Goal: Task Accomplishment & Management: Use online tool/utility

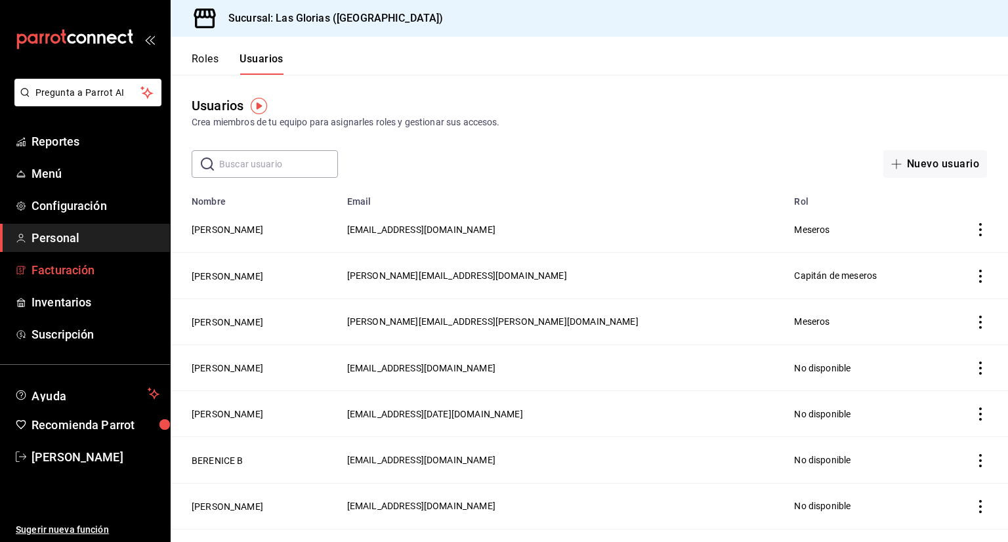
click at [104, 275] on span "Facturación" at bounding box center [96, 270] width 128 height 18
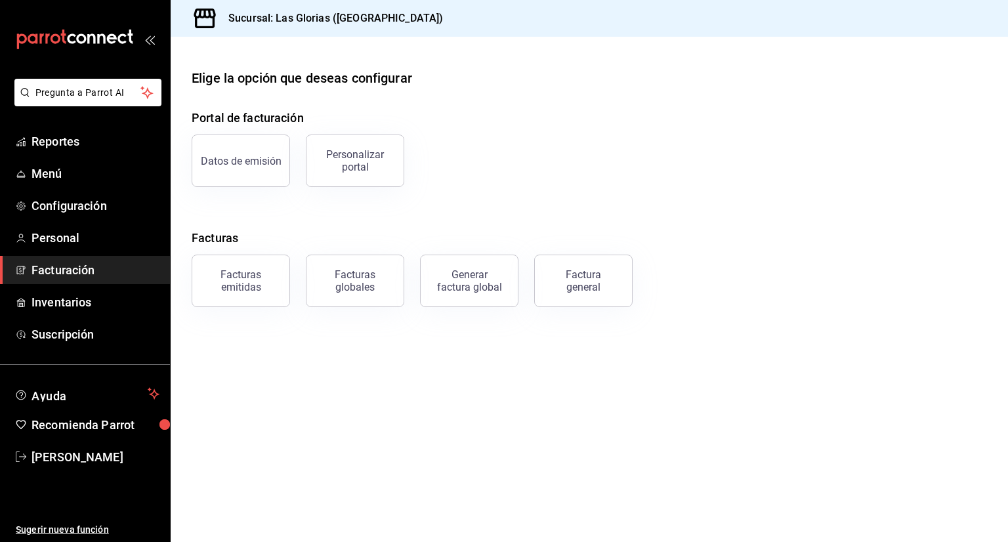
click at [103, 276] on span "Facturación" at bounding box center [96, 270] width 128 height 18
click at [600, 276] on div "Factura general" at bounding box center [584, 281] width 66 height 25
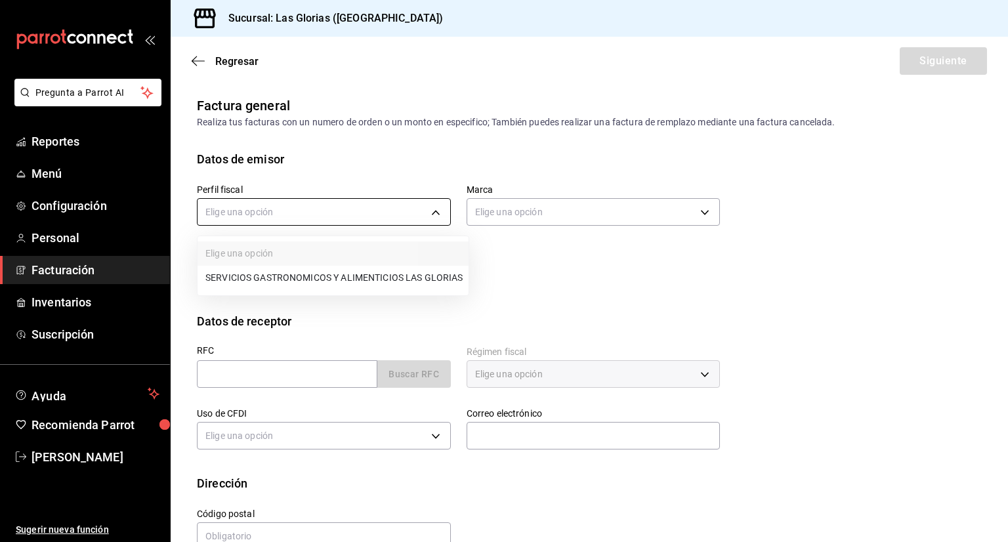
click at [324, 214] on body "Pregunta a Parrot AI Reportes Menú Configuración Personal Facturación Inventari…" at bounding box center [504, 271] width 1008 height 542
click at [332, 276] on li "SERVICIOS GASTRONOMICOS Y ALIMENTICIOS LAS GLORIAS" at bounding box center [333, 278] width 271 height 24
type input "92b6a3ce-c140-400f-a825-a03a6f7c6343"
type input "6d37043d-d114-4a55-ae9f-8361e74d507b"
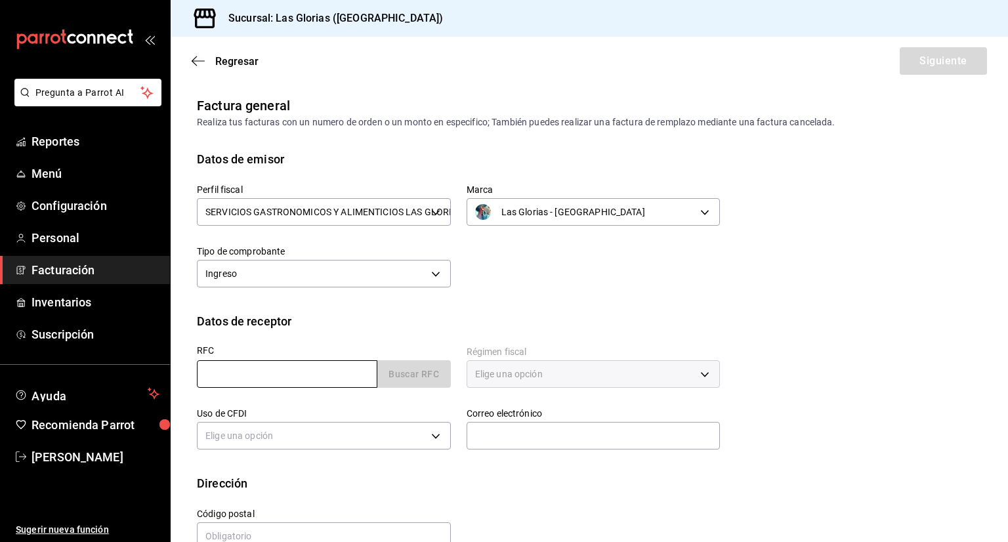
click at [341, 378] on input "text" at bounding box center [287, 374] width 181 height 28
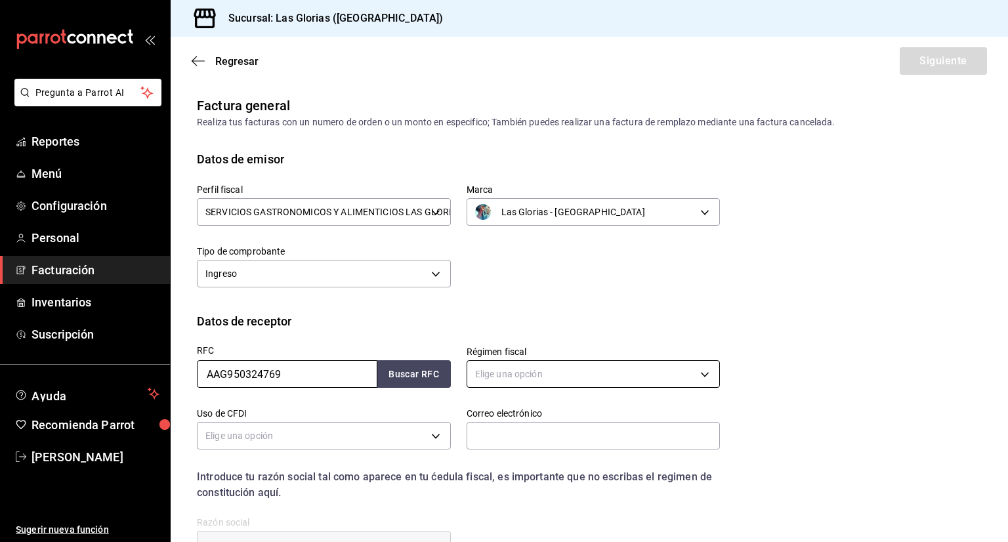
type input "AAG950324769"
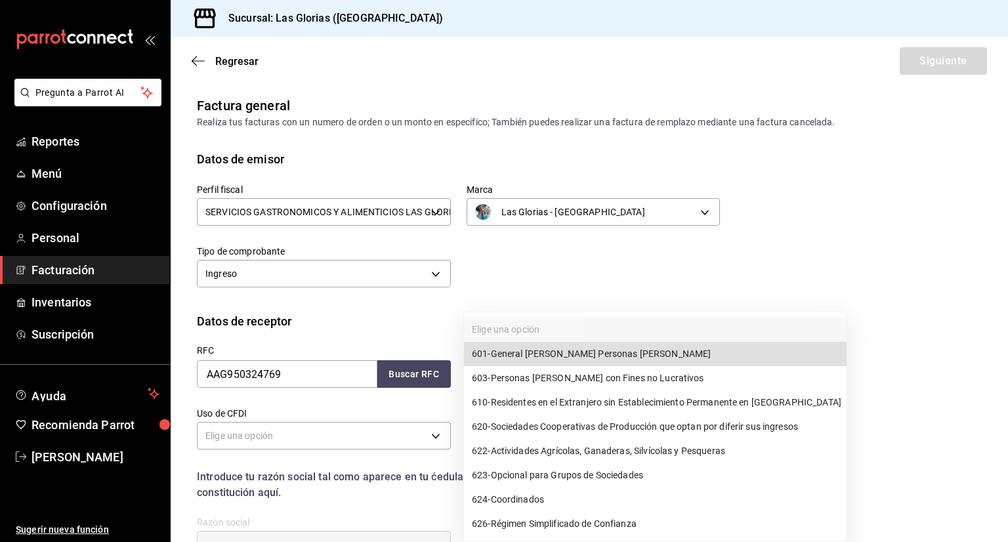
click at [504, 370] on body "Pregunta a Parrot AI Reportes Menú Configuración Personal Facturación Inventari…" at bounding box center [504, 271] width 1008 height 542
click at [539, 349] on span "601 - General [PERSON_NAME] Personas [PERSON_NAME]" at bounding box center [591, 354] width 239 height 14
type input "601"
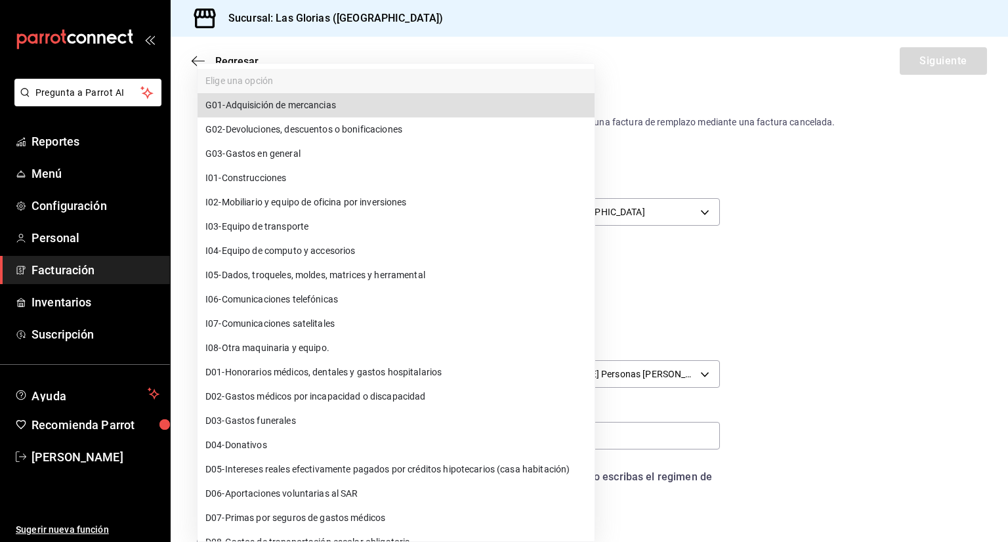
click at [395, 443] on body "Pregunta a Parrot AI Reportes Menú Configuración Personal Facturación Inventari…" at bounding box center [504, 271] width 1008 height 542
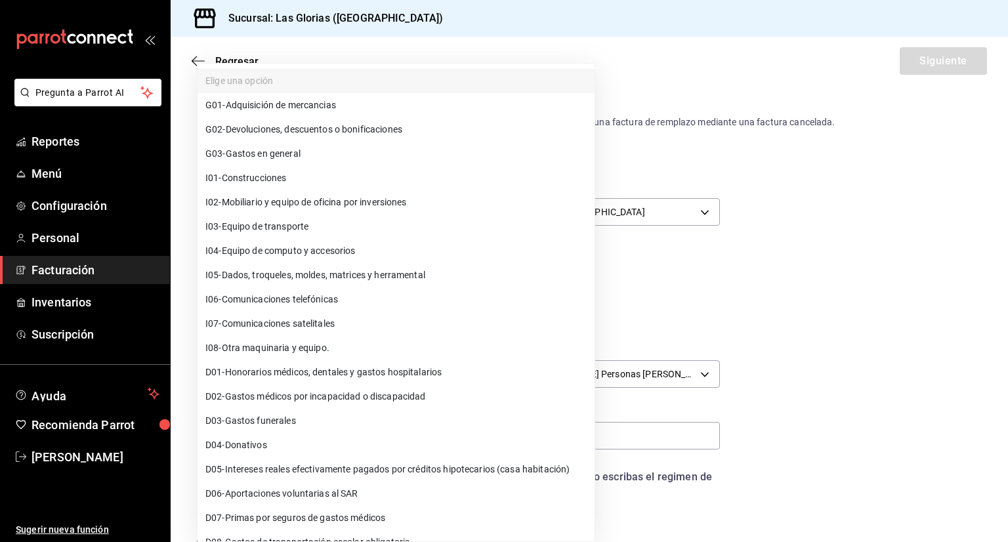
click at [293, 158] on span "G03 - Gastos en general" at bounding box center [253, 154] width 95 height 14
type input "G03"
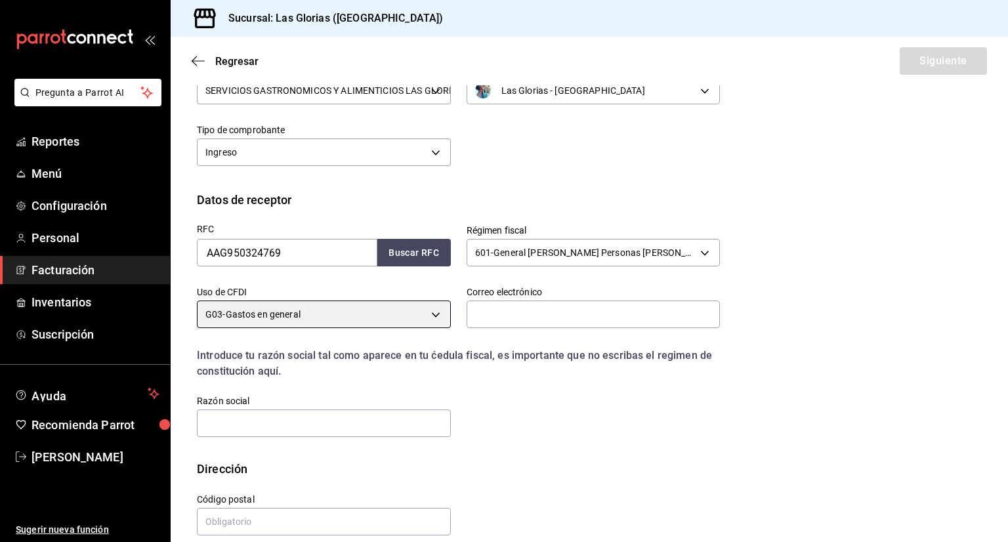
scroll to position [122, 0]
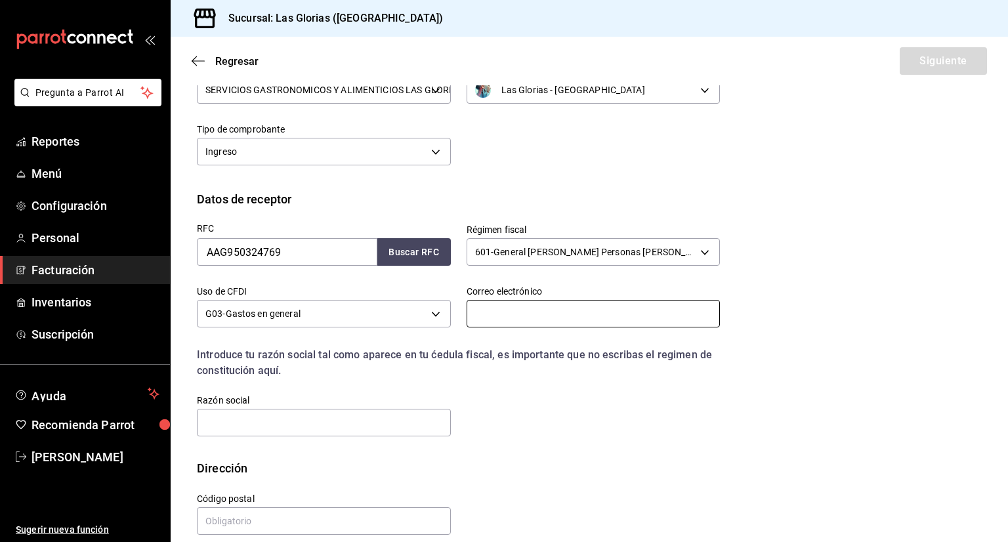
click at [524, 317] on input "text" at bounding box center [594, 314] width 254 height 28
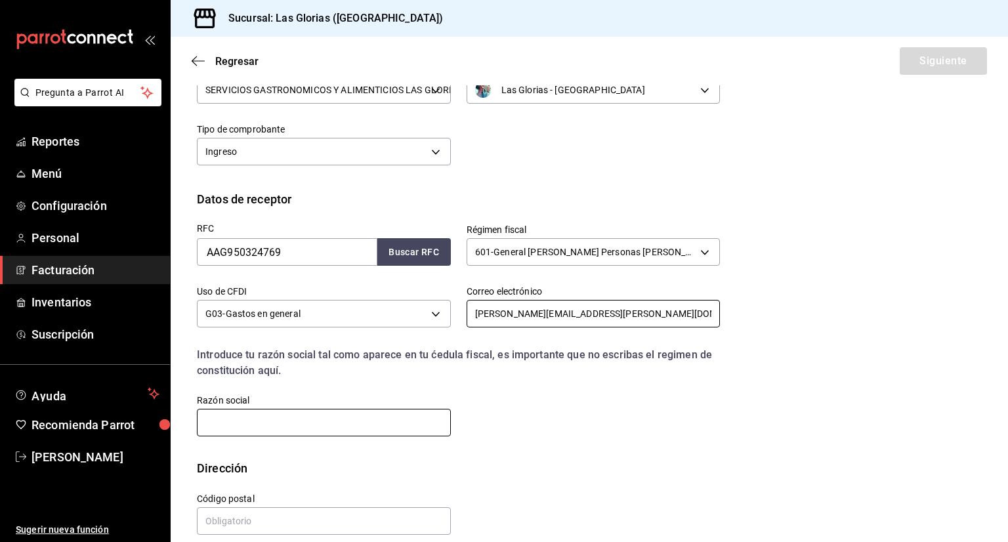
type input "[PERSON_NAME][EMAIL_ADDRESS][PERSON_NAME][DOMAIN_NAME]"
click at [312, 421] on input "text" at bounding box center [324, 423] width 254 height 28
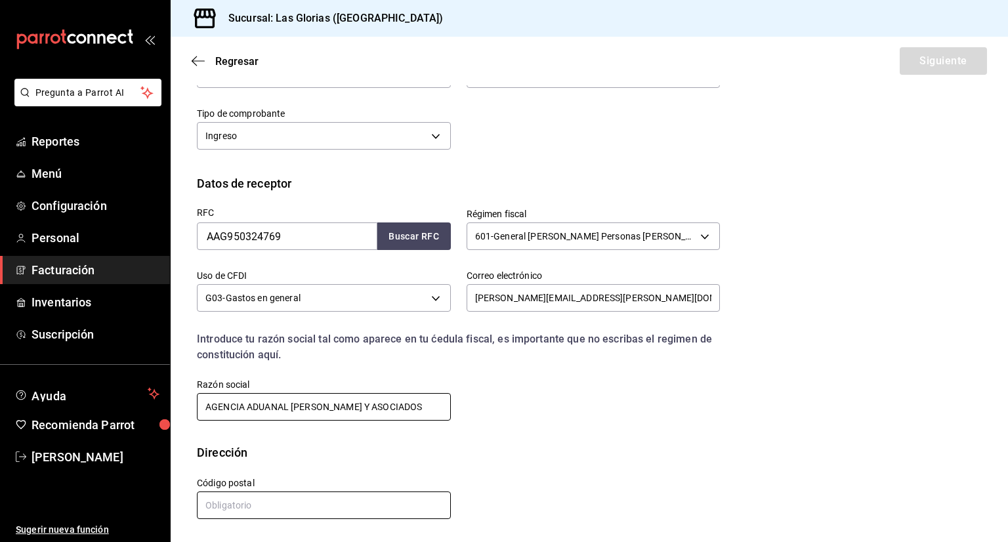
type input "AGENCIA ADUANAL [PERSON_NAME] Y ASOCIADOS"
click at [362, 494] on input "text" at bounding box center [324, 506] width 254 height 28
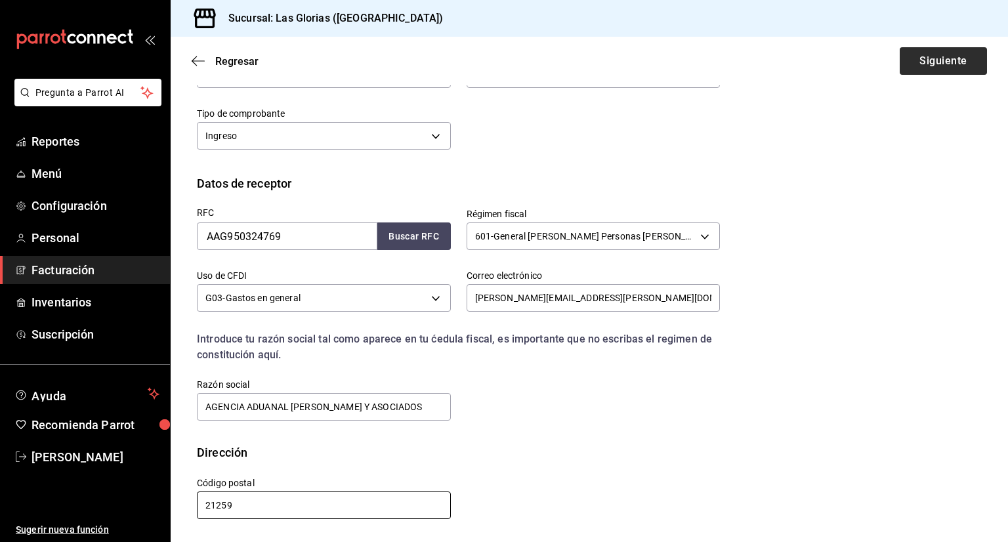
type input "21259"
click at [930, 66] on button "Siguiente" at bounding box center [943, 61] width 87 height 28
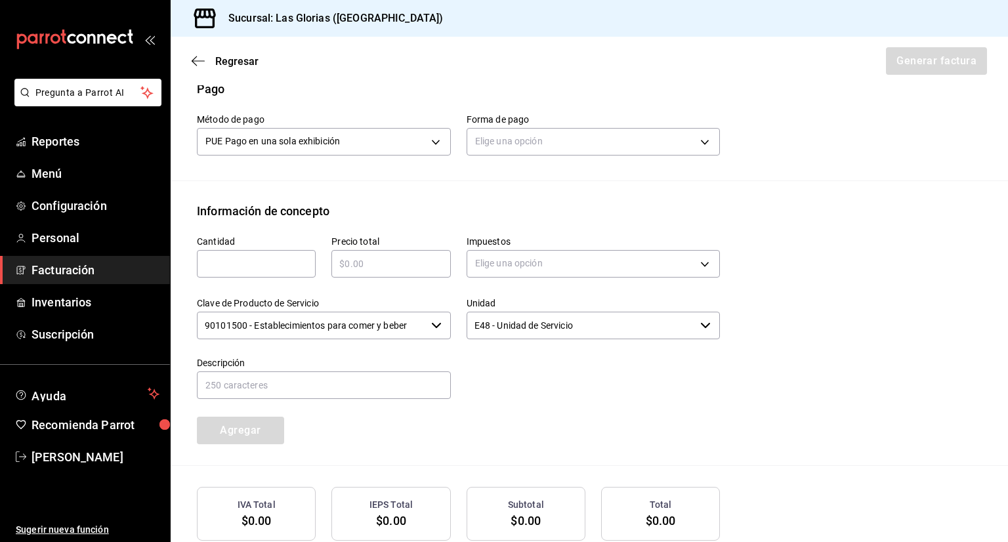
scroll to position [443, 0]
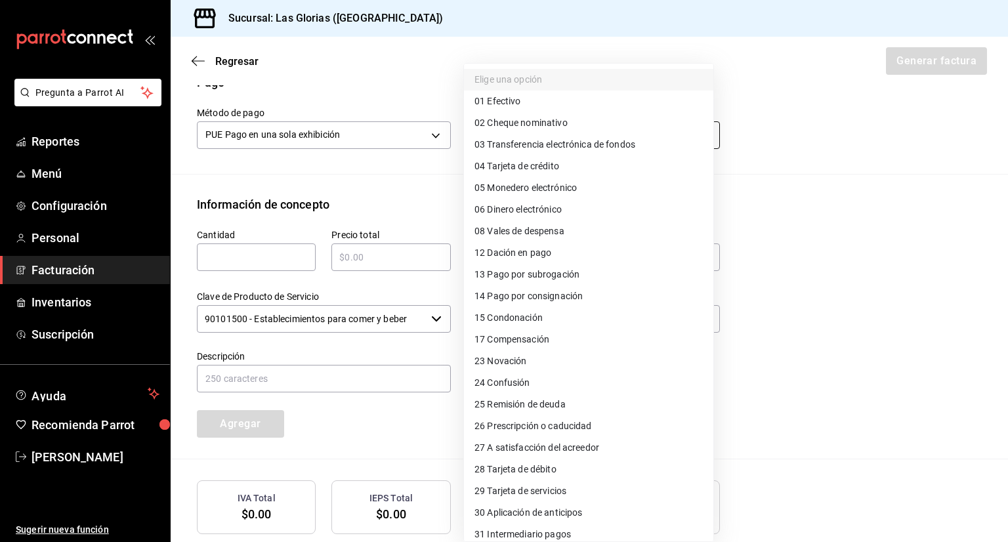
click at [647, 131] on body "Pregunta a Parrot AI Reportes Menú Configuración Personal Facturación Inventari…" at bounding box center [504, 271] width 1008 height 542
click at [576, 471] on li "28 Tarjeta de débito" at bounding box center [588, 470] width 249 height 22
type input "28"
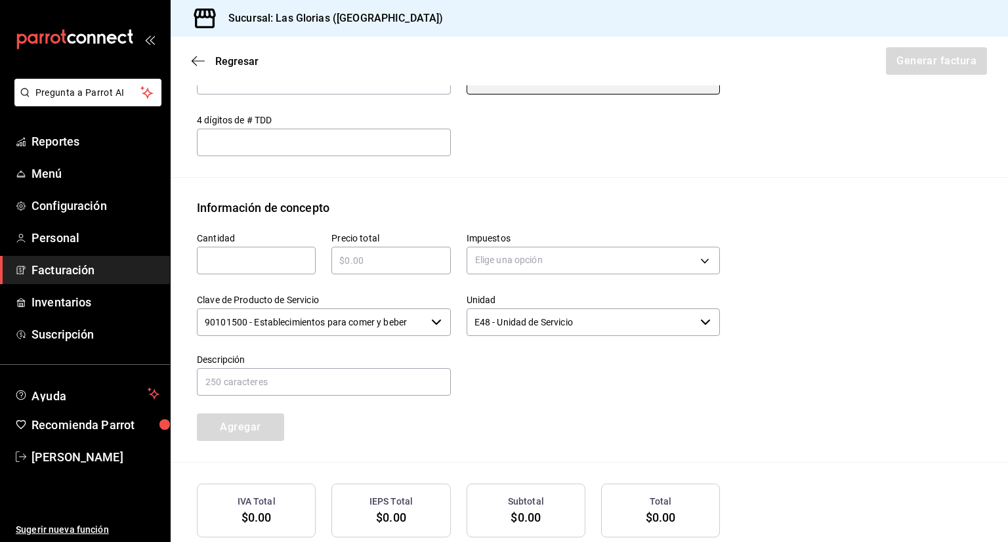
scroll to position [498, 0]
click at [284, 255] on input "text" at bounding box center [256, 260] width 119 height 16
type input "6600"
click at [380, 271] on div "​" at bounding box center [391, 260] width 119 height 28
type input "$6600"
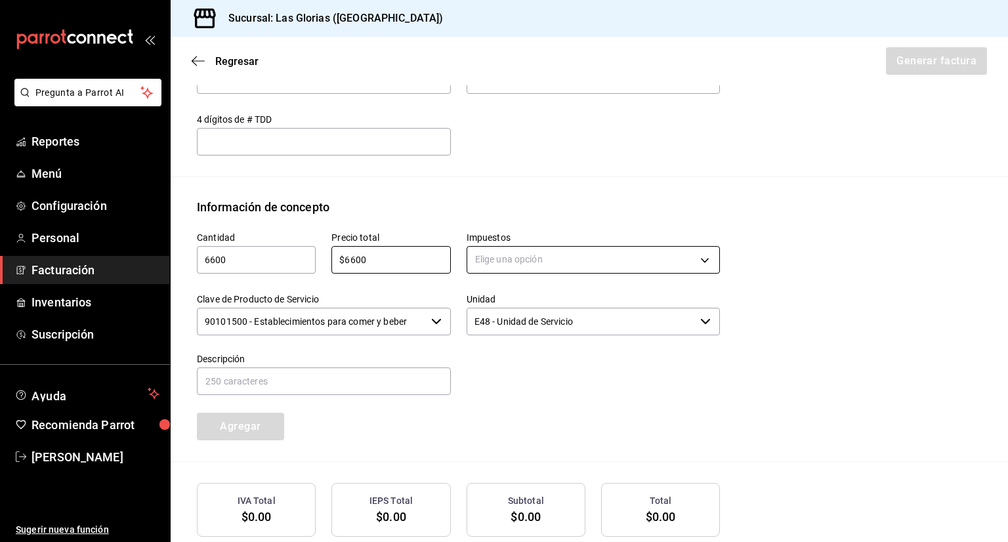
click at [523, 252] on body "Pregunta a Parrot AI Reportes Menú Configuración Personal Facturación Inventari…" at bounding box center [504, 271] width 1008 height 542
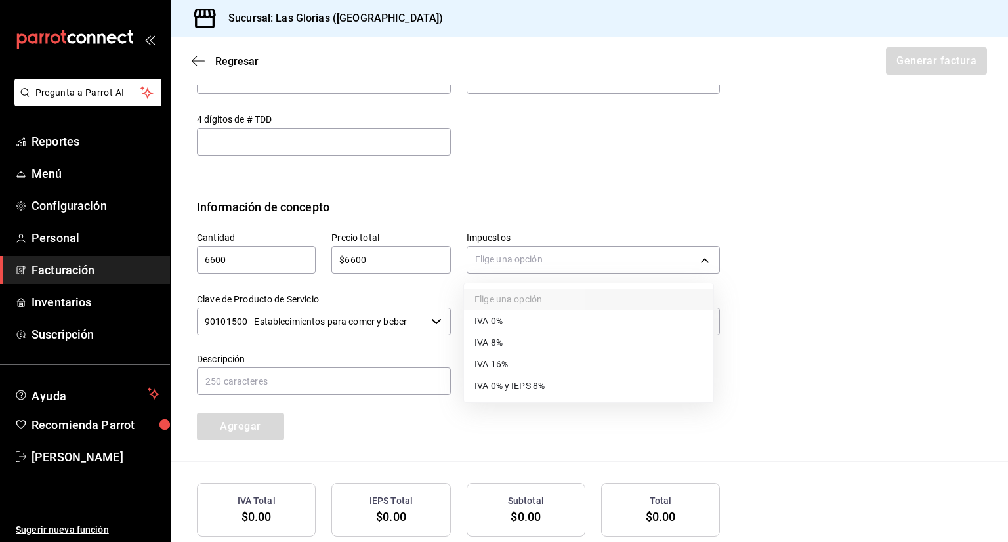
click at [511, 339] on li "IVA 8%" at bounding box center [588, 343] width 249 height 22
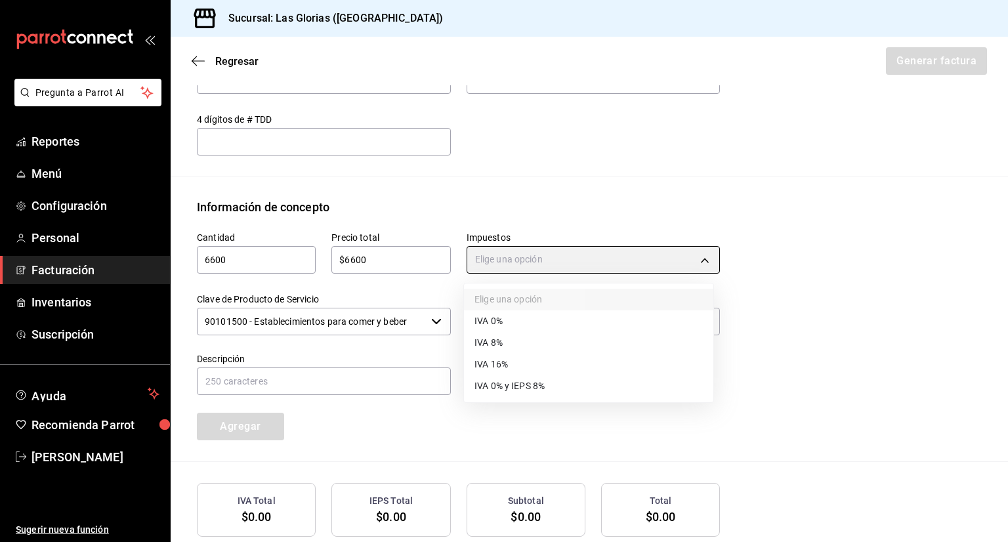
type input "IVA_8"
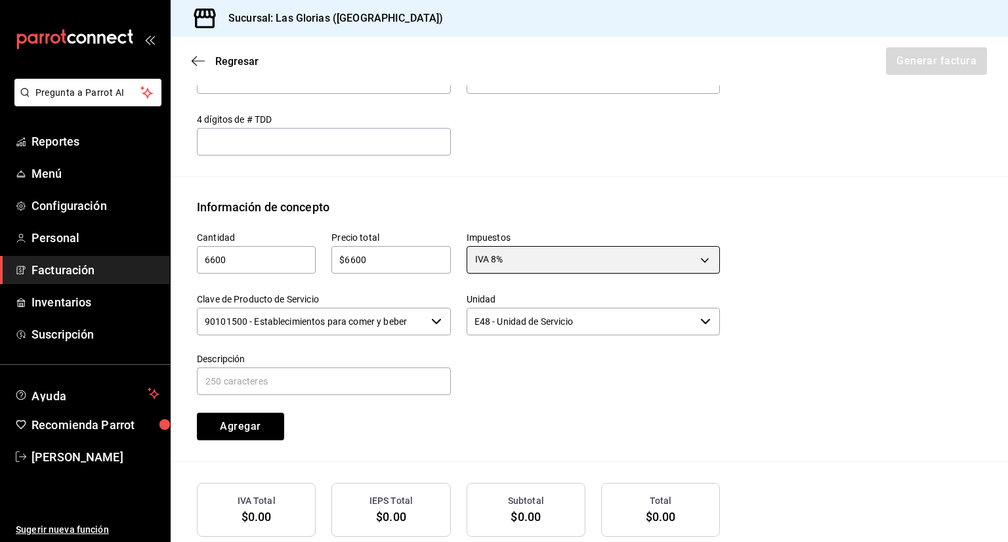
scroll to position [570, 0]
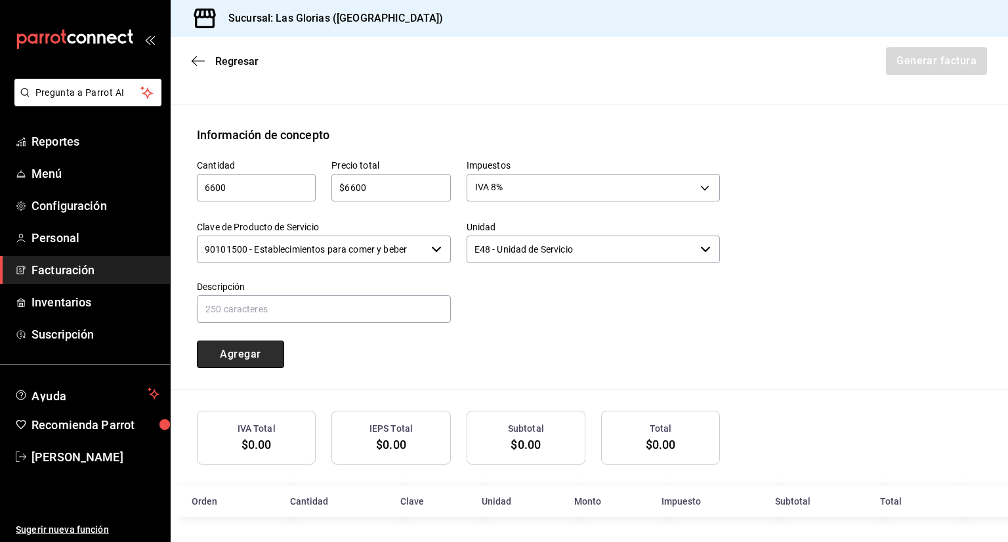
click at [239, 347] on button "Agregar" at bounding box center [240, 355] width 87 height 28
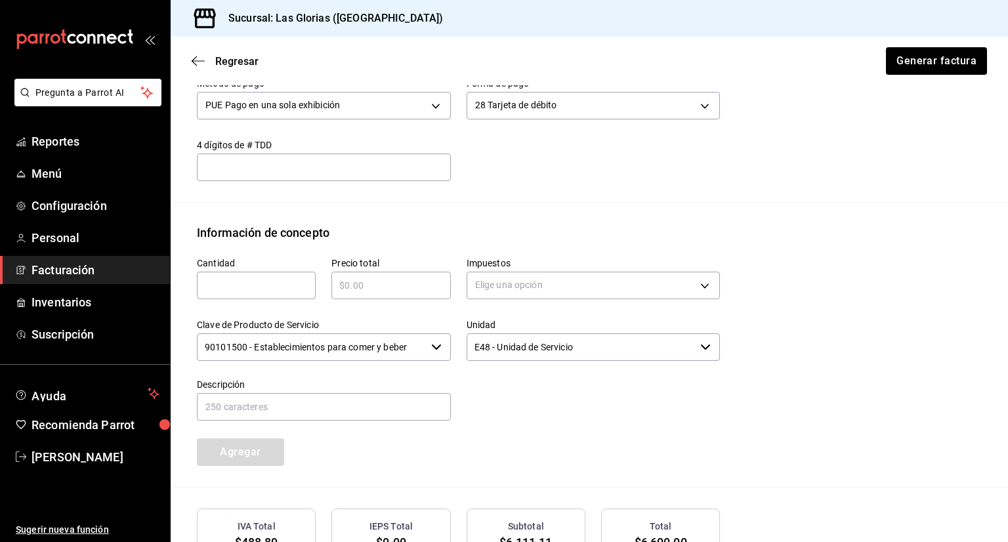
scroll to position [485, 0]
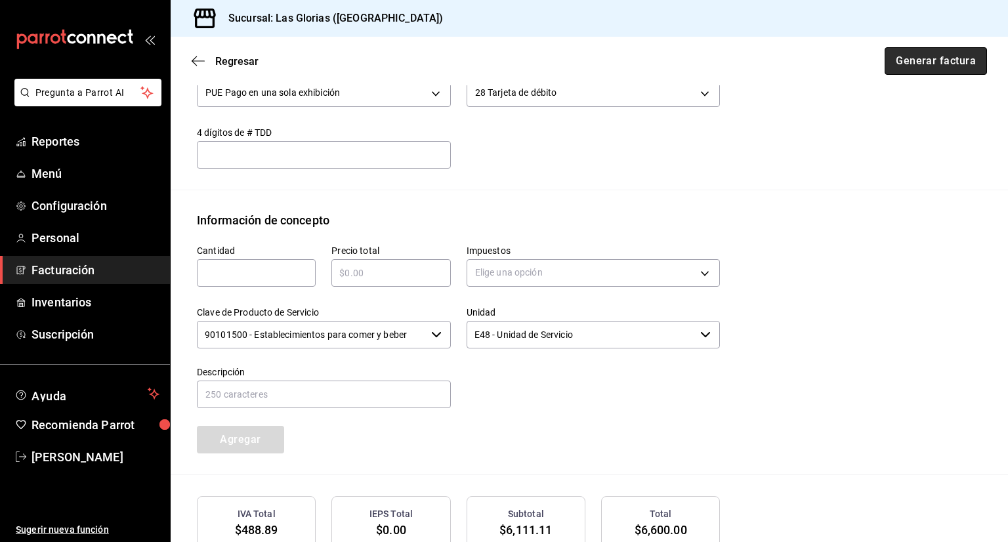
click at [930, 58] on button "Generar factura" at bounding box center [936, 61] width 102 height 28
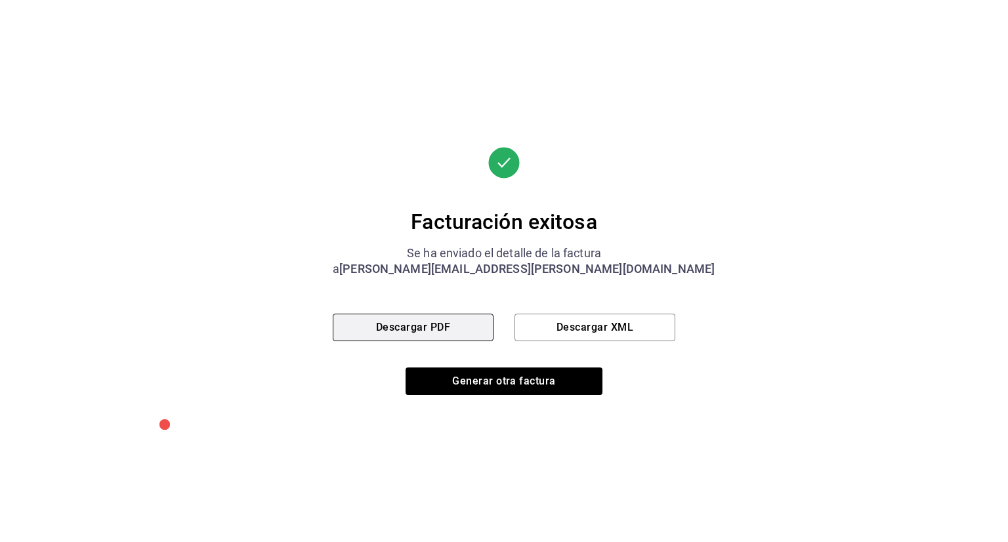
click at [454, 326] on button "Descargar PDF" at bounding box center [413, 328] width 161 height 28
